Goal: Task Accomplishment & Management: Manage account settings

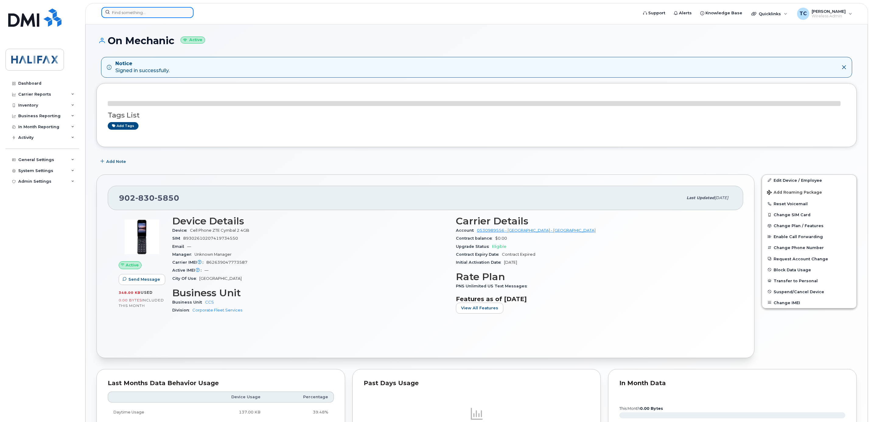
click at [146, 13] on input at bounding box center [147, 12] width 92 height 11
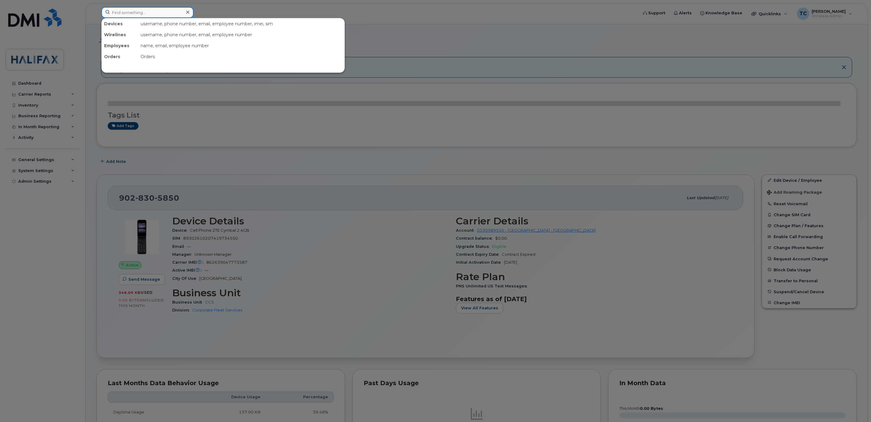
paste input "[PHONE_NUMBER]"
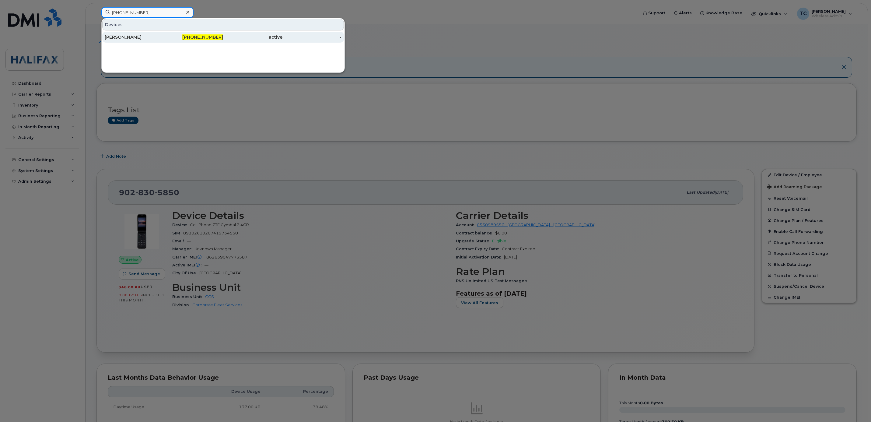
type input "[PHONE_NUMBER]"
click at [128, 37] on div "[PERSON_NAME]" at bounding box center [134, 37] width 59 height 6
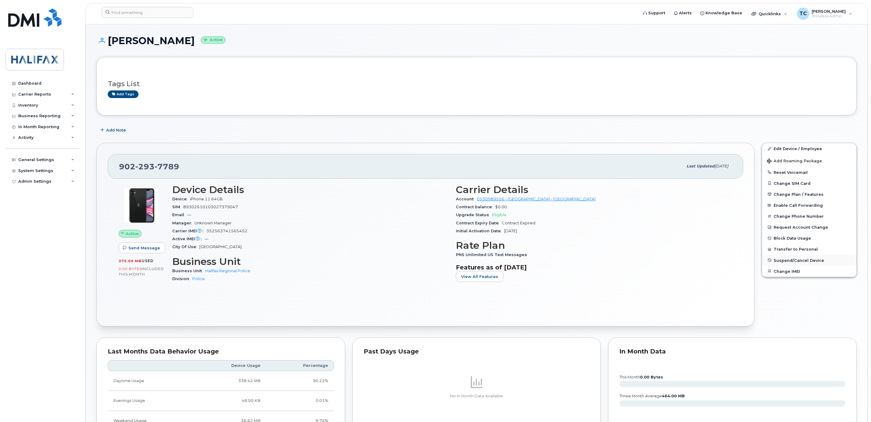
click at [787, 261] on span "Suspend/Cancel Device" at bounding box center [798, 260] width 50 height 5
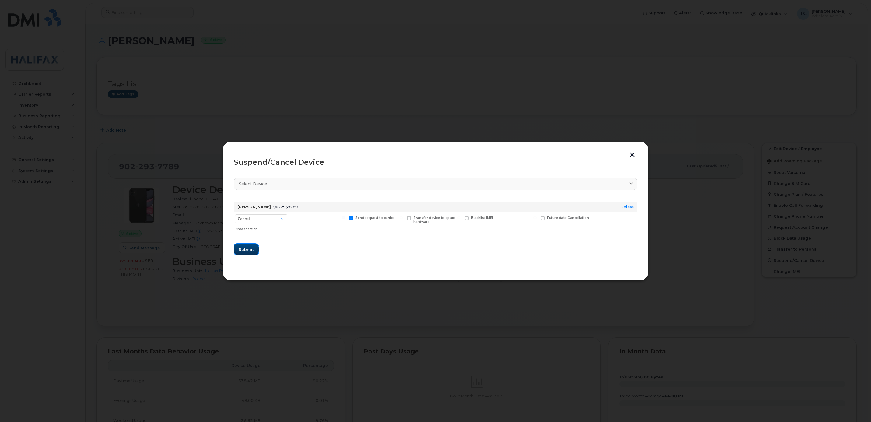
click at [242, 246] on button "Submit" at bounding box center [246, 249] width 25 height 11
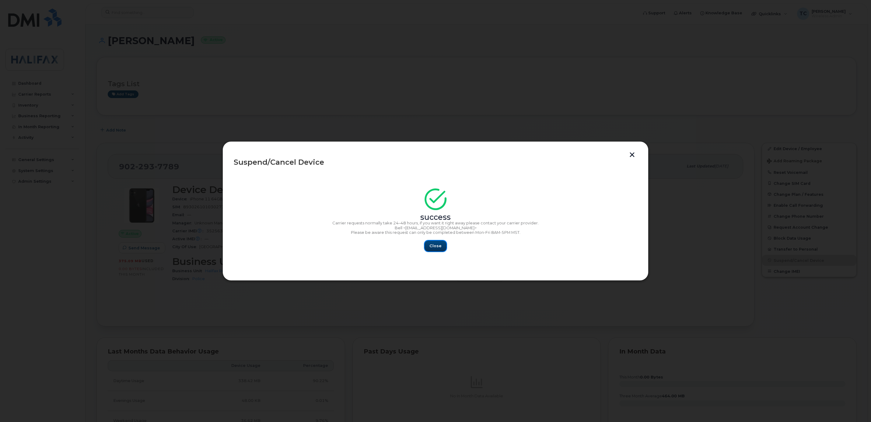
click at [437, 249] on button "Close" at bounding box center [435, 245] width 22 height 11
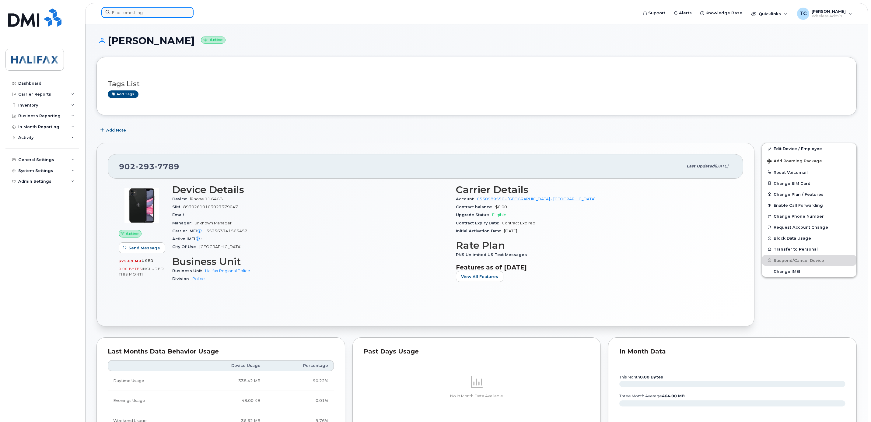
click at [122, 13] on input at bounding box center [147, 12] width 92 height 11
paste input "902-293-7789"
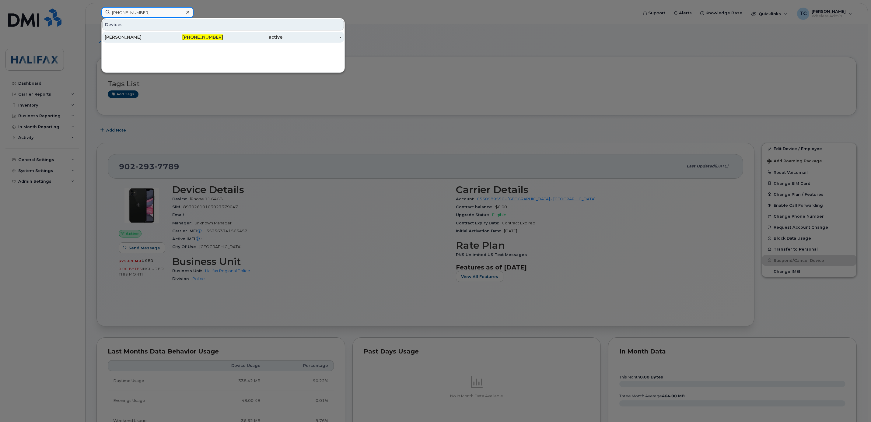
type input "902-293-7789"
click at [121, 40] on div "[PERSON_NAME]" at bounding box center [134, 37] width 59 height 6
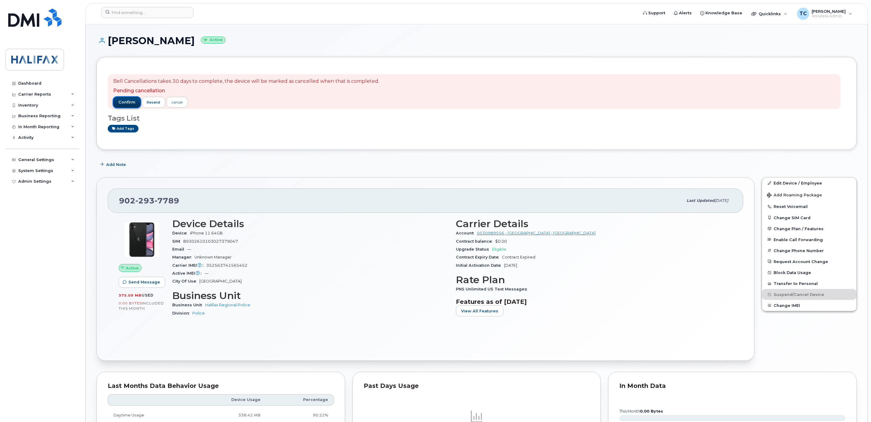
click at [124, 104] on span "confirm" at bounding box center [126, 101] width 17 height 5
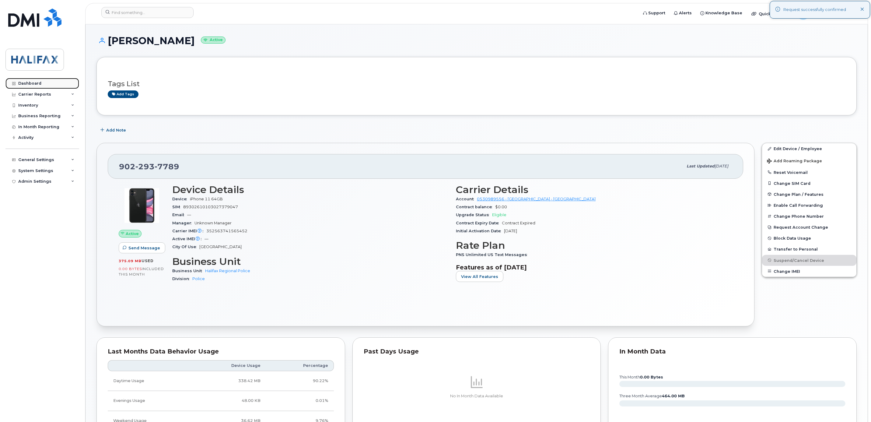
click at [26, 82] on div "Dashboard" at bounding box center [29, 83] width 23 height 5
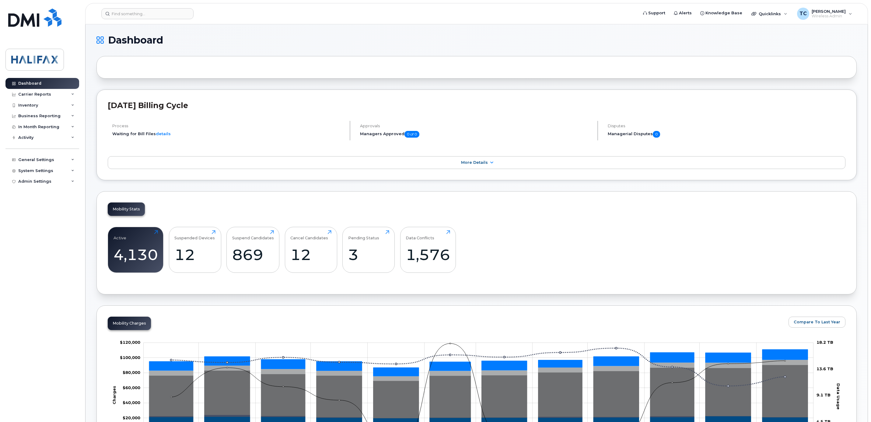
click at [145, 93] on div "August 2025 Billing Cycle Process Waiting for Bill Files details Approvals Mana…" at bounding box center [476, 134] width 760 height 91
